Goal: Information Seeking & Learning: Learn about a topic

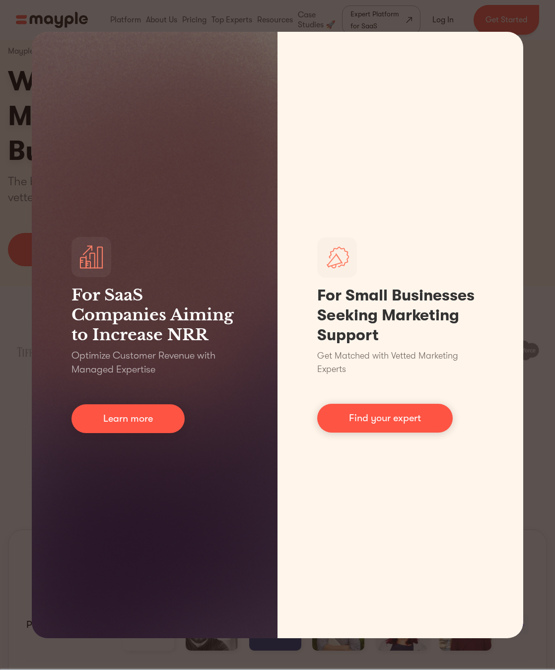
scroll to position [43, 0]
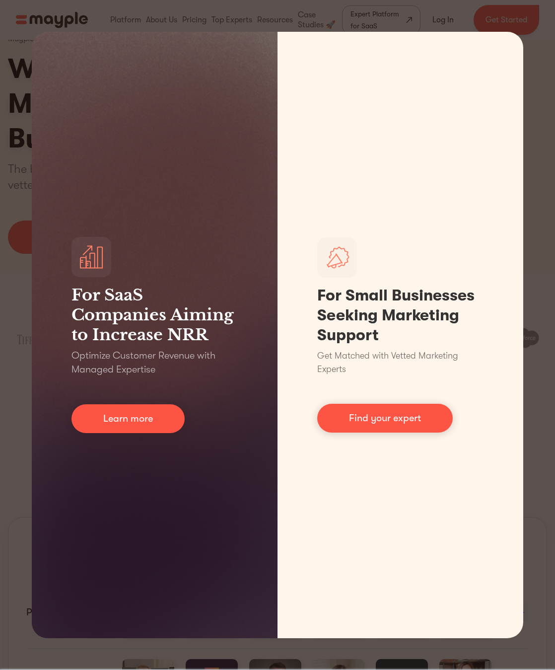
click at [142, 420] on link "Learn more" at bounding box center [128, 418] width 113 height 29
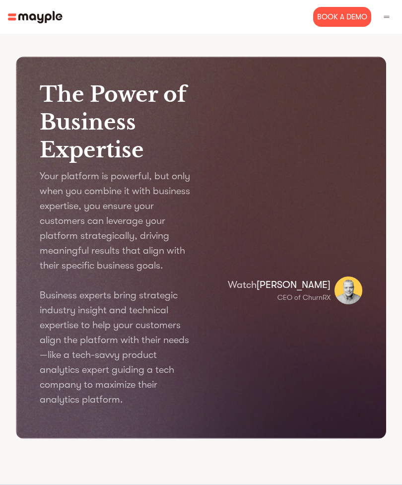
scroll to position [1388, 0]
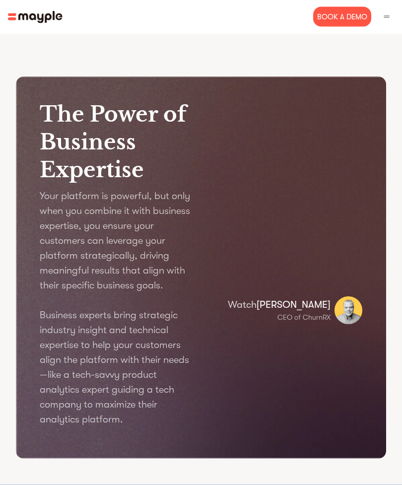
click at [383, 14] on img at bounding box center [386, 16] width 9 height 9
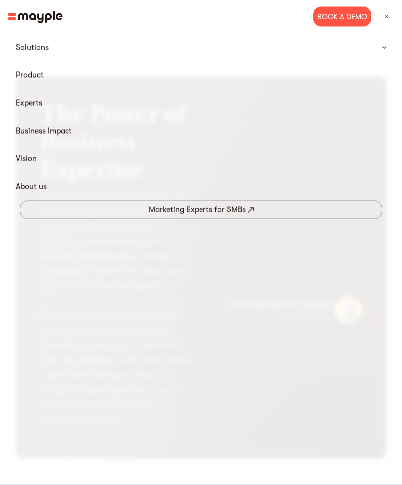
scroll to position [1389, 0]
click at [43, 42] on p "Solutions" at bounding box center [32, 48] width 33 height 12
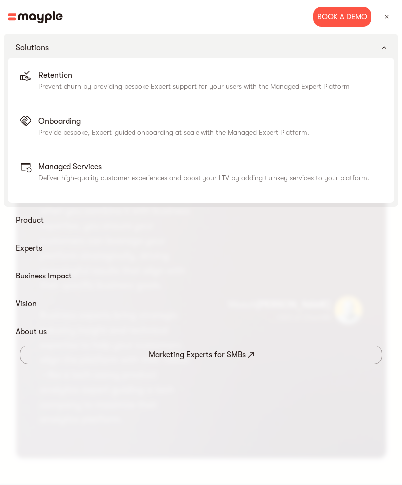
click at [219, 359] on div "Marketing Experts for SMBs" at bounding box center [197, 355] width 97 height 14
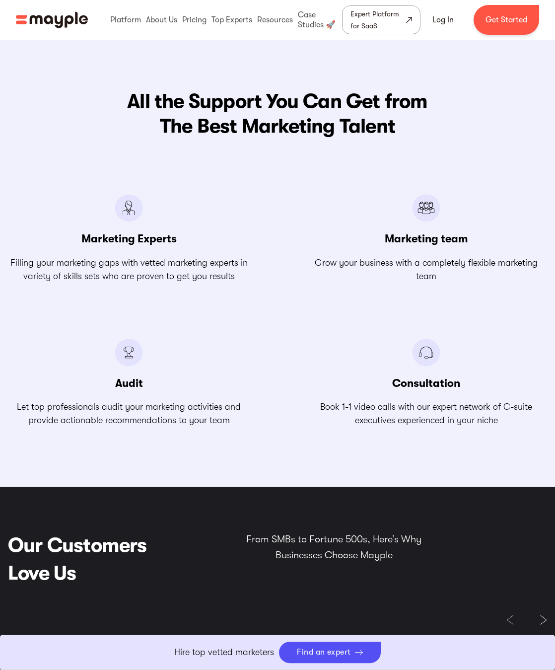
scroll to position [1118, 0]
click at [437, 214] on img at bounding box center [426, 208] width 28 height 28
click at [447, 236] on h3 "Marketing team" at bounding box center [426, 239] width 83 height 14
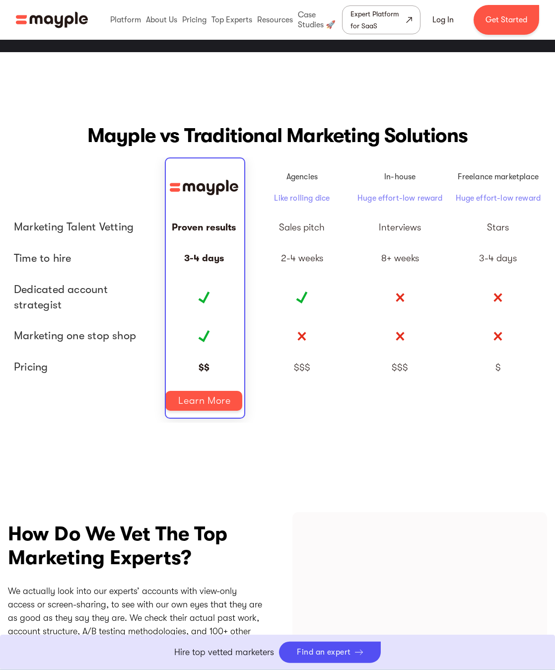
scroll to position [2183, 0]
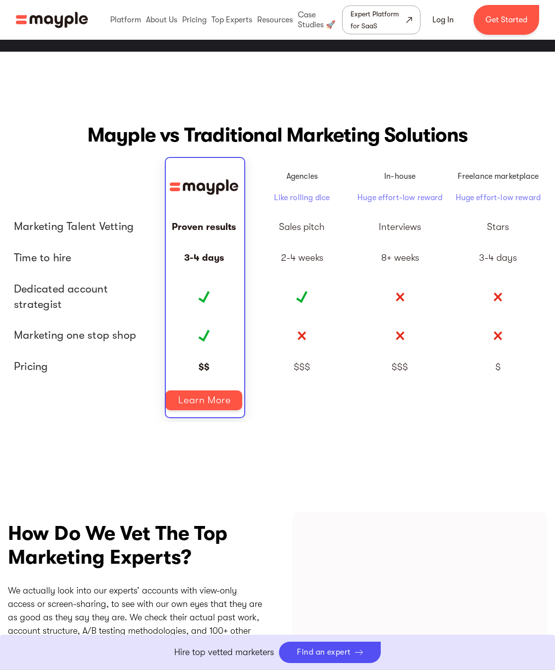
click at [221, 397] on link "Learn More" at bounding box center [203, 400] width 77 height 20
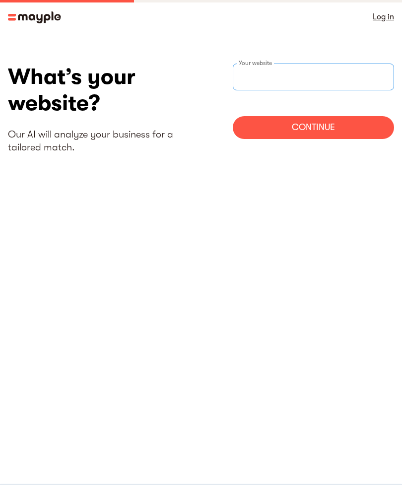
click at [289, 76] on input "websiteStep" at bounding box center [313, 77] width 161 height 27
type input "https://Refinedwebstudio.com"
click at [350, 130] on div "Continue" at bounding box center [313, 127] width 161 height 23
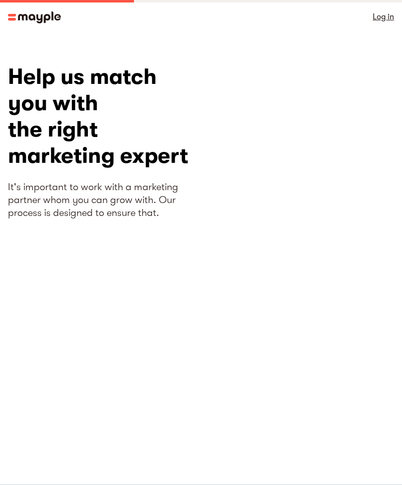
click at [5, 21] on div "Log in" at bounding box center [201, 17] width 402 height 34
click at [14, 15] on img at bounding box center [34, 17] width 53 height 12
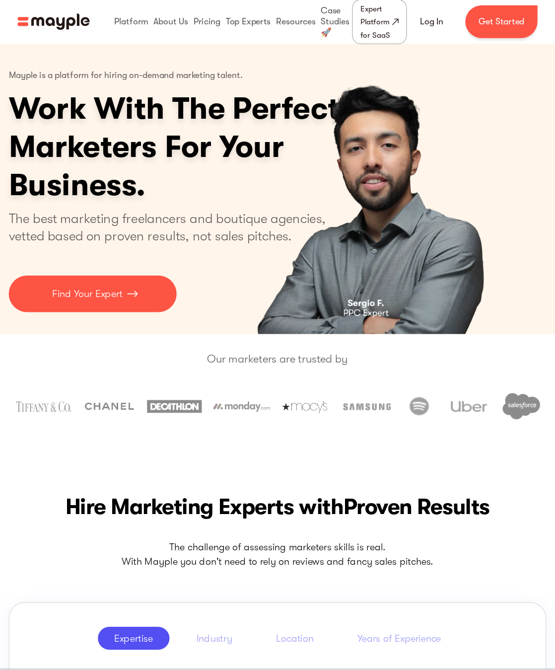
scroll to position [19, 0]
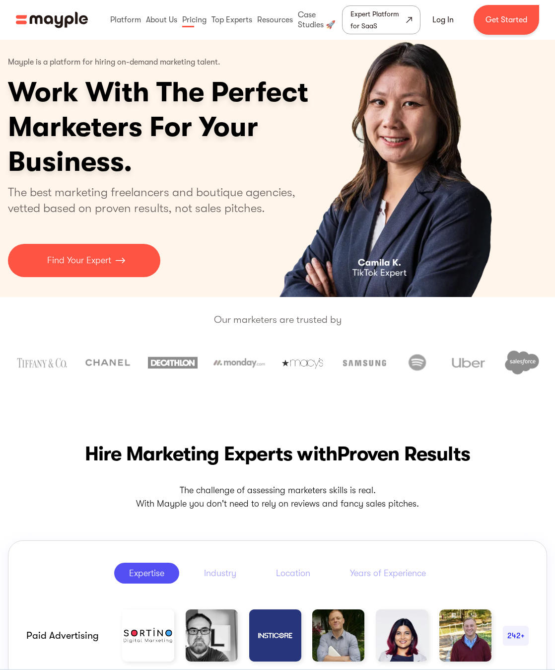
click at [184, 15] on link at bounding box center [194, 20] width 29 height 32
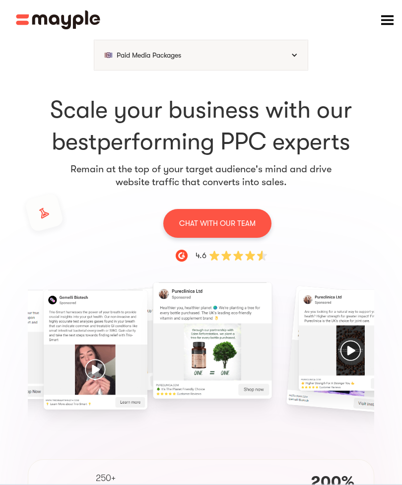
click at [291, 59] on div "Paid Media Packages" at bounding box center [201, 55] width 214 height 30
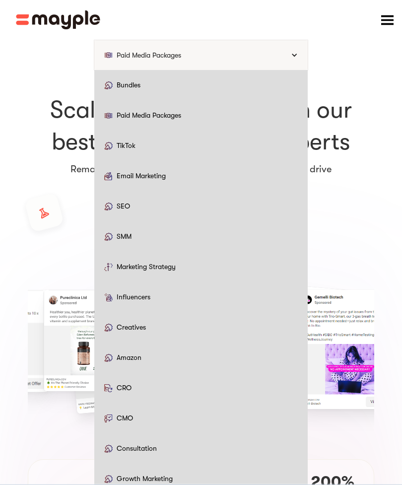
click at [171, 113] on p "Paid Media Packages" at bounding box center [149, 115] width 65 height 10
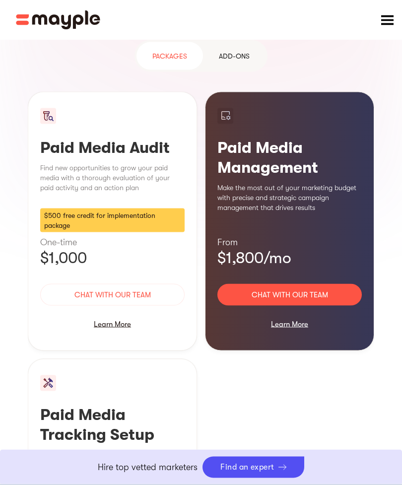
scroll to position [972, 0]
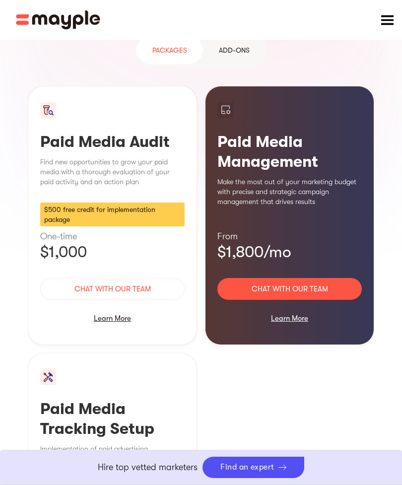
click at [296, 308] on div "Learn More" at bounding box center [290, 318] width 145 height 21
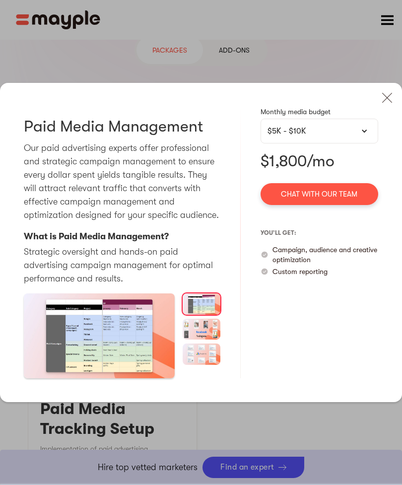
click at [363, 128] on div at bounding box center [364, 131] width 7 height 7
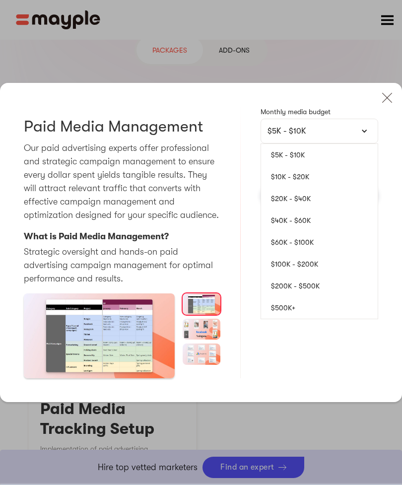
click at [364, 128] on div at bounding box center [364, 131] width 7 height 7
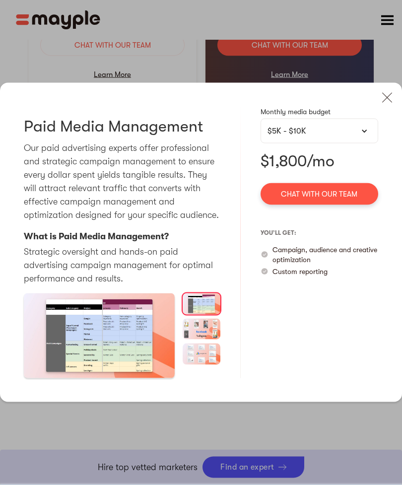
scroll to position [1216, 0]
click at [384, 87] on img at bounding box center [388, 98] width 22 height 22
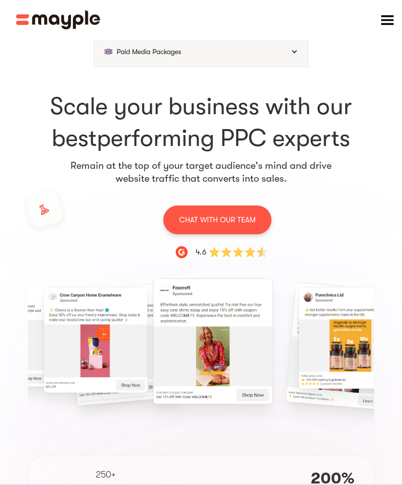
scroll to position [0, 0]
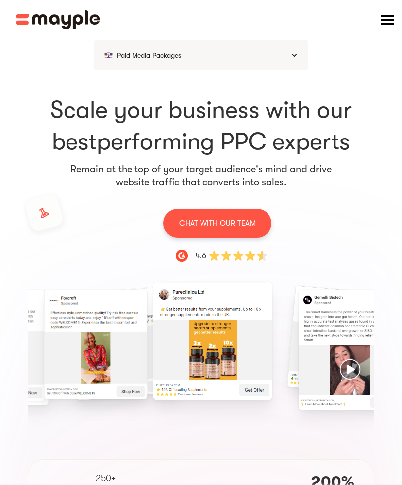
click at [296, 53] on div at bounding box center [294, 55] width 7 height 7
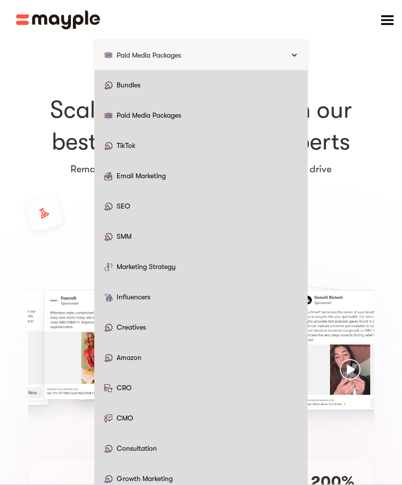
click at [135, 83] on p "Bundles" at bounding box center [129, 85] width 24 height 10
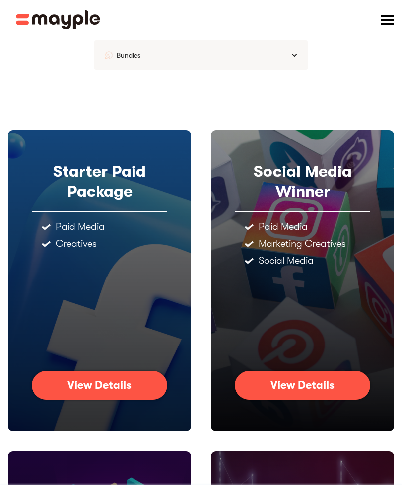
click at [128, 391] on div "View Details" at bounding box center [100, 385] width 64 height 13
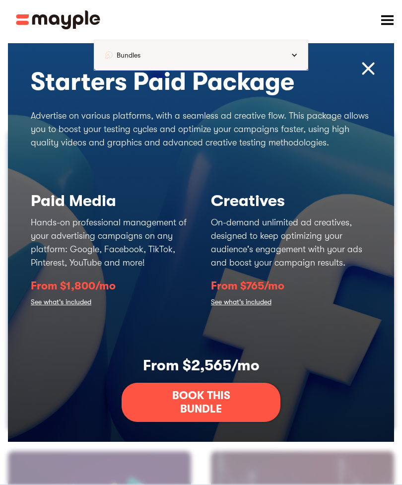
click at [77, 310] on link "See what's included" at bounding box center [61, 303] width 61 height 14
click at [85, 310] on link "See what's included" at bounding box center [61, 303] width 61 height 14
click at [78, 310] on link "See what's included" at bounding box center [61, 303] width 61 height 14
click at [264, 310] on link "See what's included" at bounding box center [241, 303] width 61 height 14
click at [241, 310] on link "See what's included" at bounding box center [241, 303] width 61 height 14
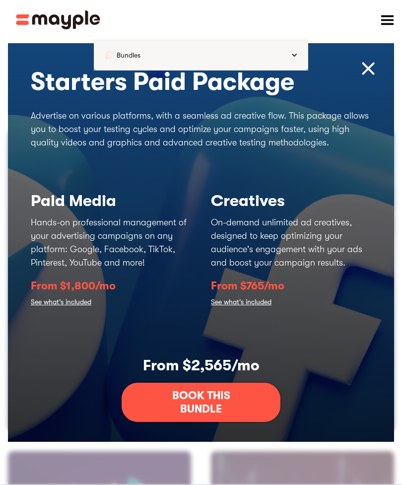
click at [249, 310] on link "See what's included" at bounding box center [241, 303] width 61 height 14
click at [82, 310] on link "See what's included" at bounding box center [61, 303] width 61 height 14
click at [293, 52] on div at bounding box center [294, 55] width 7 height 7
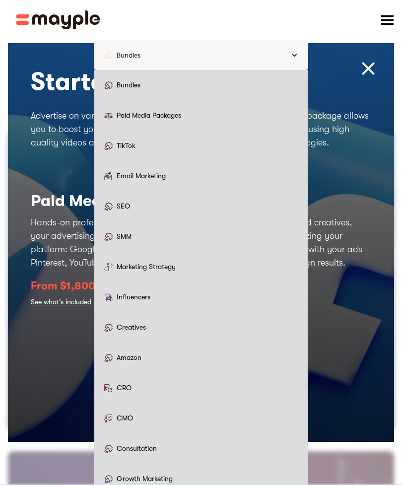
click at [172, 481] on p "Growth Marketing" at bounding box center [145, 479] width 56 height 10
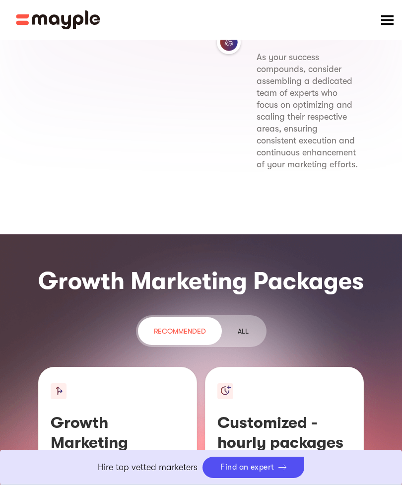
scroll to position [1059, 0]
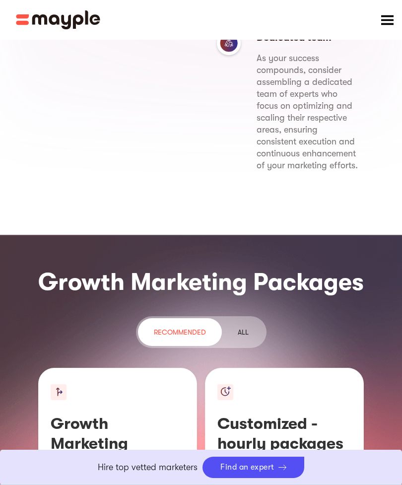
click at [240, 330] on div "ALL" at bounding box center [243, 332] width 11 height 12
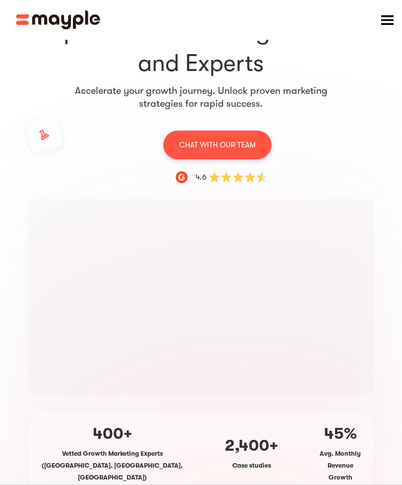
scroll to position [0, 0]
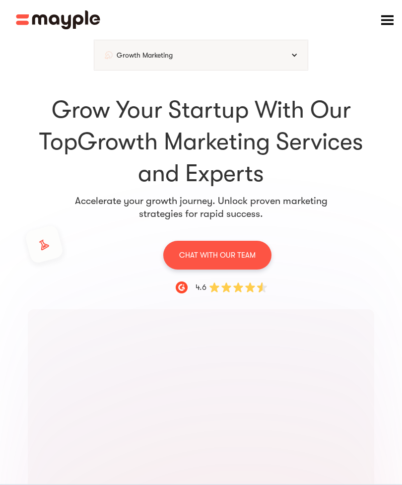
click at [294, 52] on div at bounding box center [294, 55] width 7 height 7
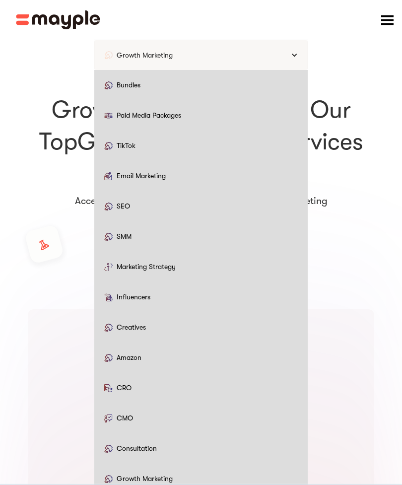
click at [152, 443] on link "Consultation" at bounding box center [201, 449] width 214 height 30
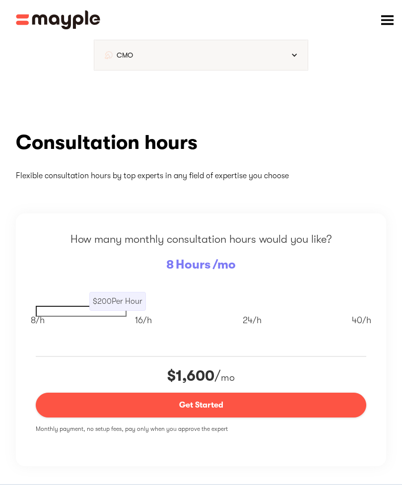
click at [385, 18] on div "menu" at bounding box center [387, 20] width 12 height 12
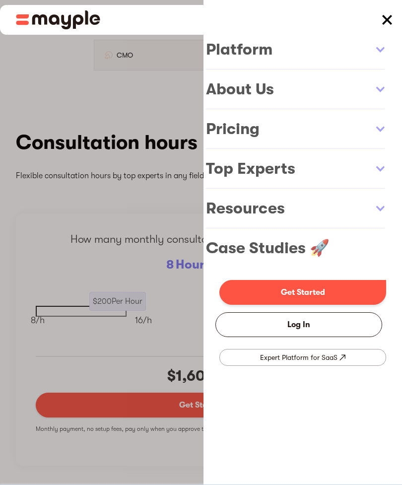
click at [382, 87] on link at bounding box center [303, 90] width 199 height 40
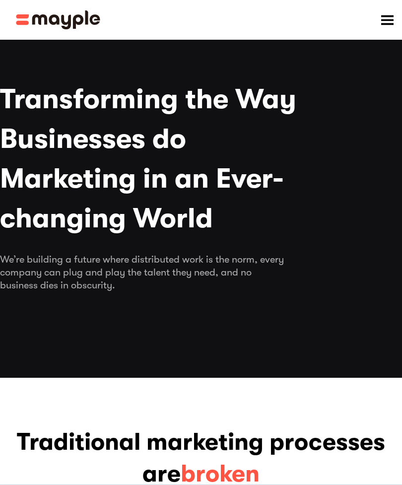
click at [386, 22] on div "menu" at bounding box center [387, 20] width 12 height 12
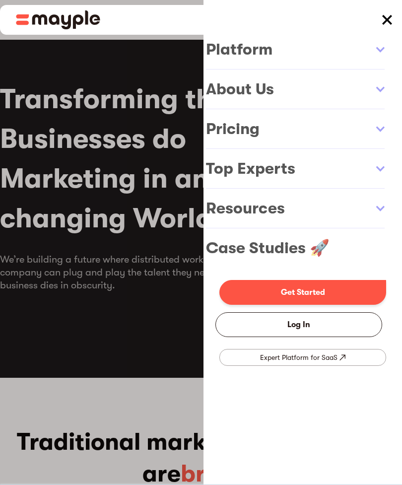
click at [380, 47] on link at bounding box center [303, 50] width 199 height 40
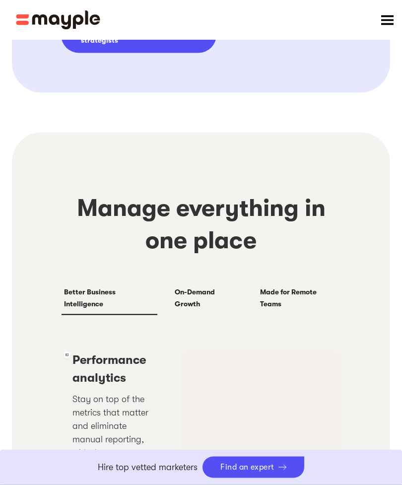
scroll to position [1837, 0]
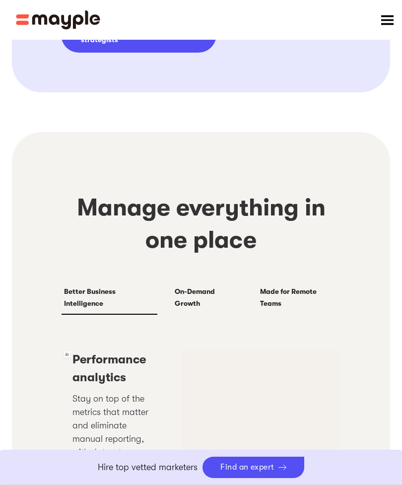
click at [267, 472] on div "Find an expert" at bounding box center [248, 467] width 54 height 9
